Goal: Use online tool/utility: Utilize a website feature to perform a specific function

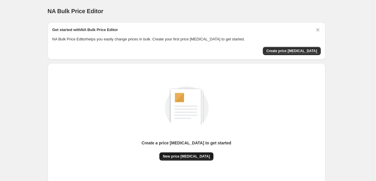
click at [174, 157] on span "New price [MEDICAL_DATA]" at bounding box center [186, 156] width 47 height 5
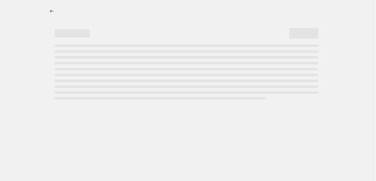
select select "percentage"
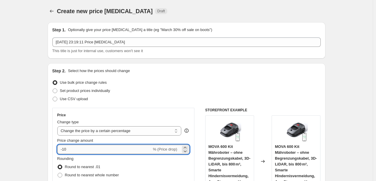
click at [106, 148] on input "-10" at bounding box center [104, 148] width 94 height 9
type input "-1"
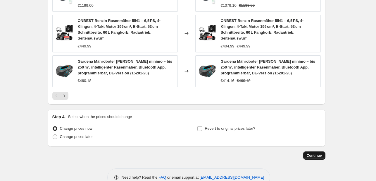
scroll to position [448, 0]
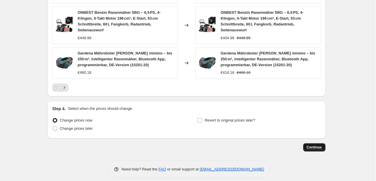
type input "-35"
click at [318, 145] on span "Continue" at bounding box center [314, 147] width 15 height 5
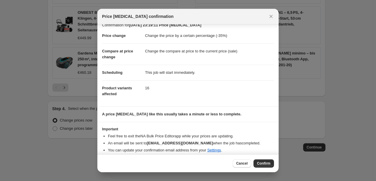
scroll to position [11, 0]
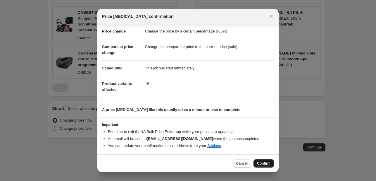
drag, startPoint x: 258, startPoint y: 162, endPoint x: 222, endPoint y: 78, distance: 90.9
click at [258, 162] on span "Confirm" at bounding box center [263, 163] width 13 height 5
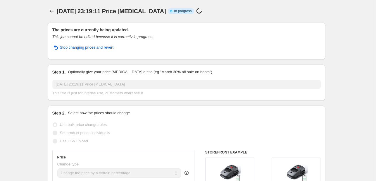
select select "percentage"
